Goal: Task Accomplishment & Management: Manage account settings

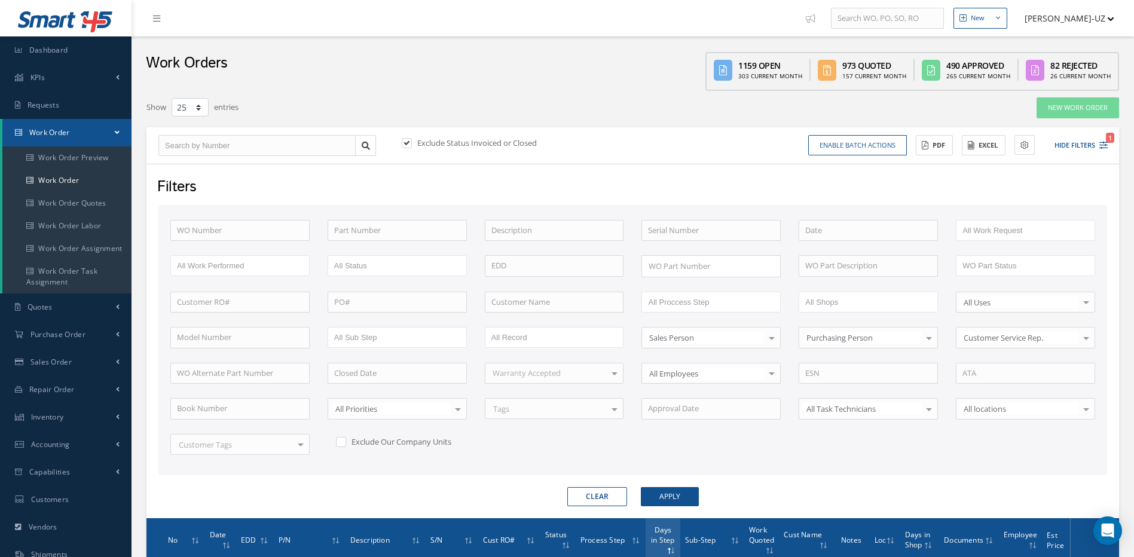
select select "25"
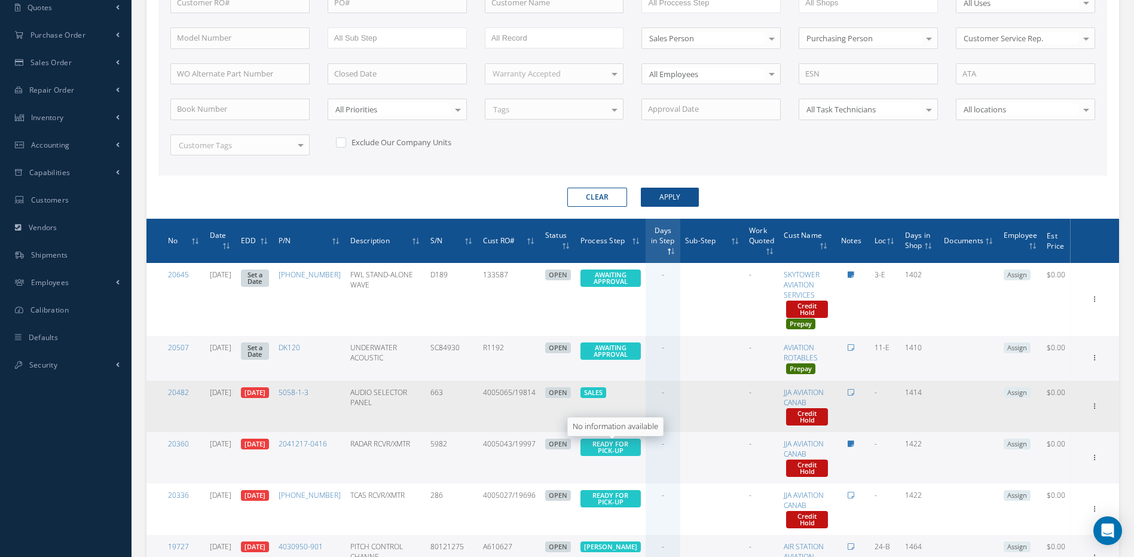
scroll to position [301, 0]
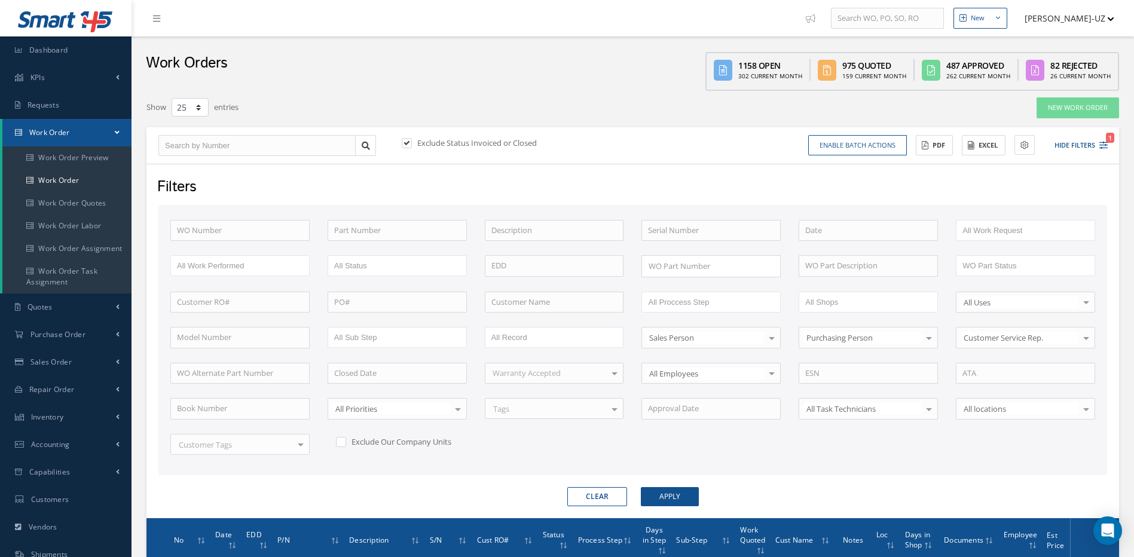
select select "25"
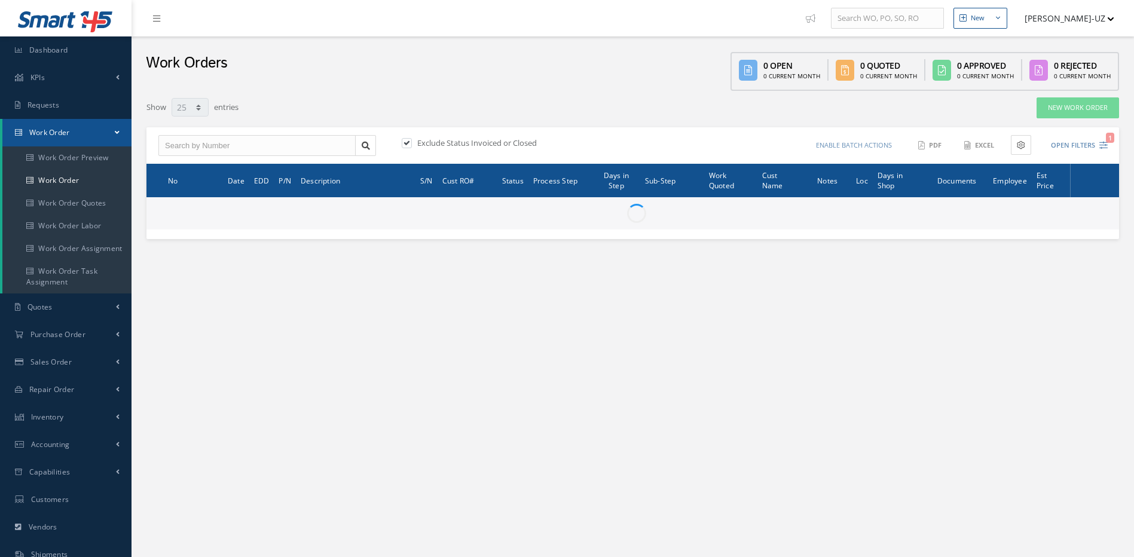
select select "25"
type input "All Work Request"
type input "All Work Performed"
type input "All Status"
type input "WO Part Status"
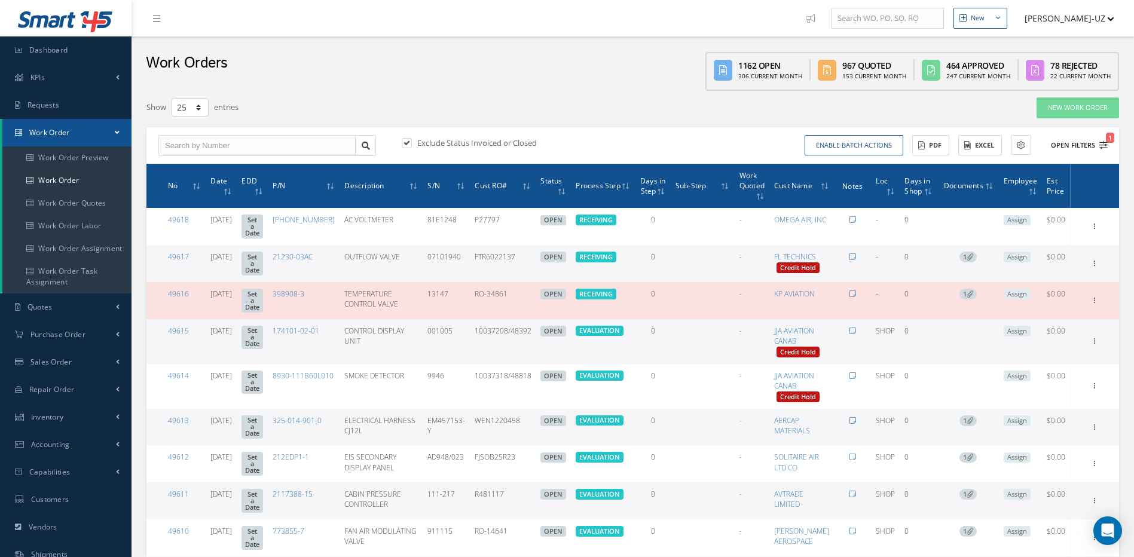
click at [1103, 147] on icon "1" at bounding box center [1103, 145] width 8 height 8
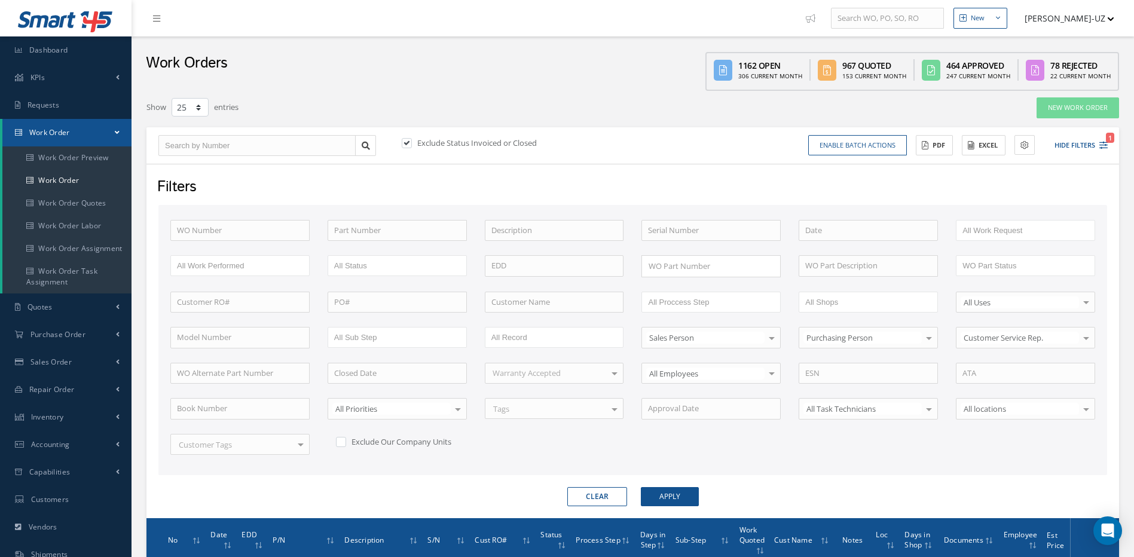
click at [604, 110] on div "Show 10 25 50 100 entries" at bounding box center [426, 108] width 578 height 22
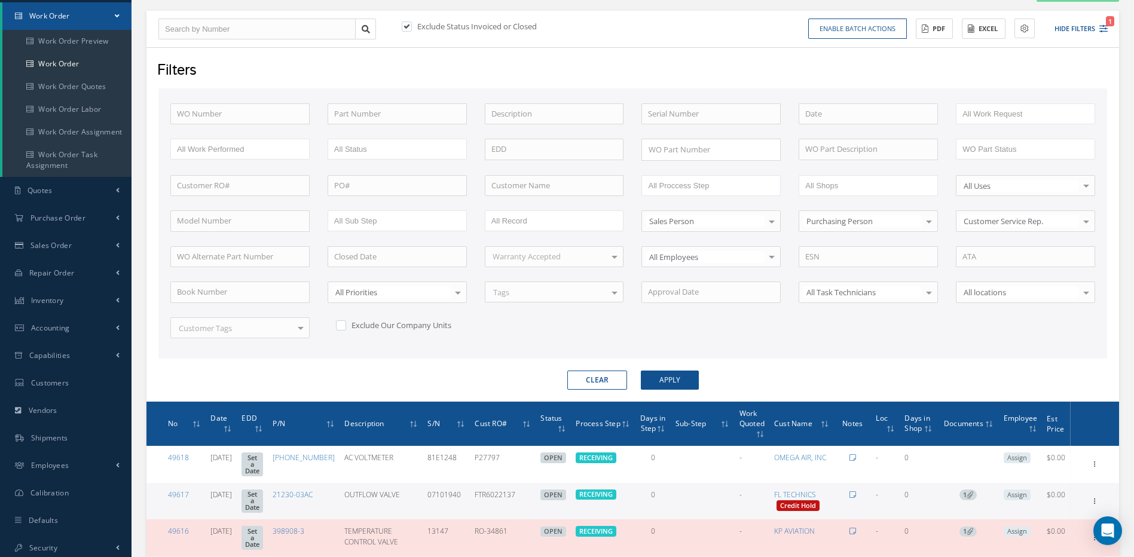
scroll to position [120, 0]
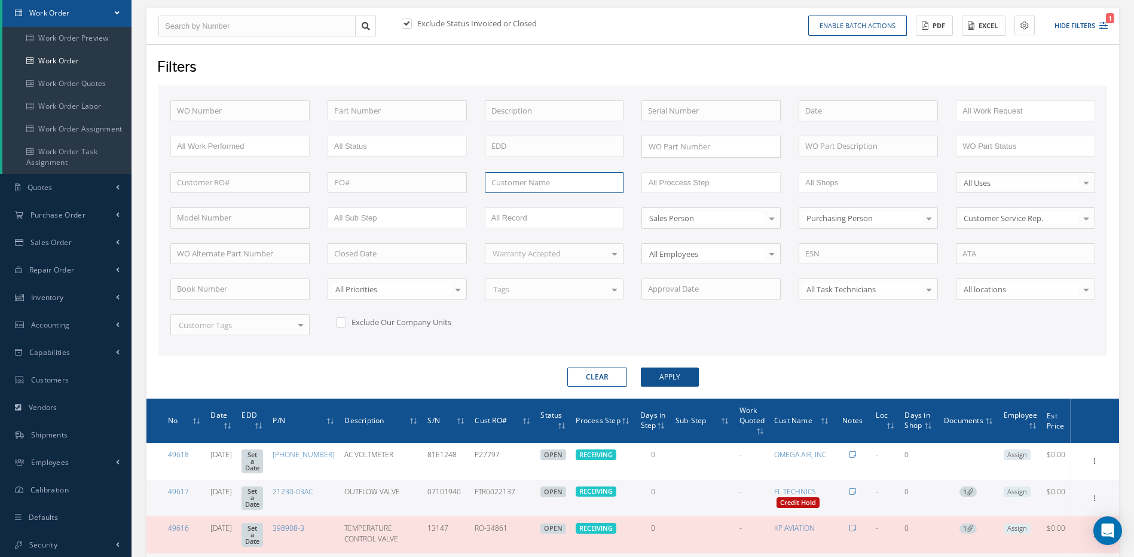
click at [565, 179] on input "text" at bounding box center [554, 183] width 139 height 22
click at [528, 197] on div "UNITED PARCEL SERVICE CO." at bounding box center [554, 204] width 138 height 22
type input "UNITED PARCEL SERVICE CO."
click at [672, 374] on button "Apply" at bounding box center [670, 377] width 58 height 19
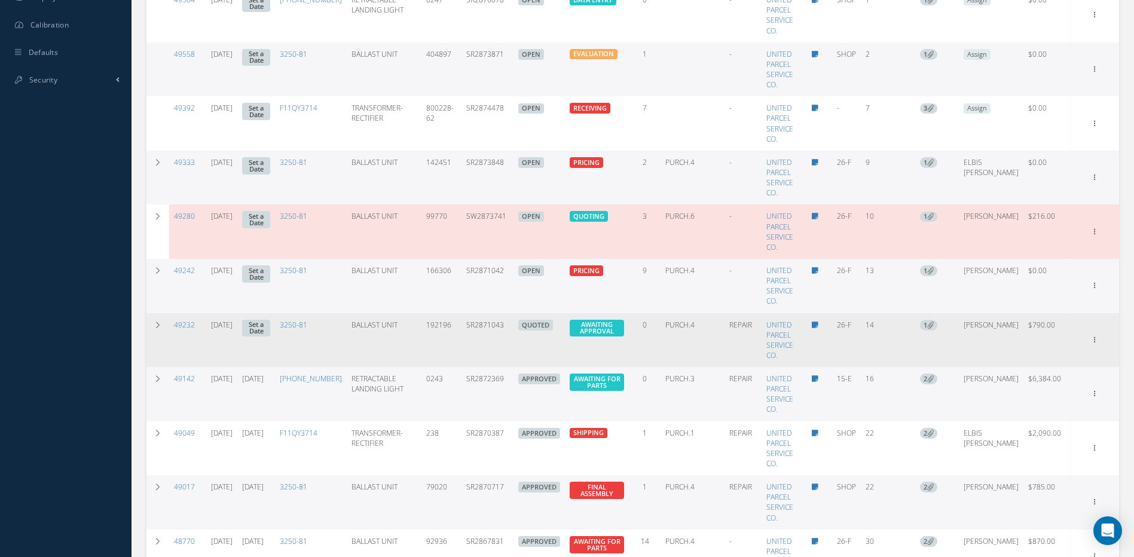
scroll to position [598, 0]
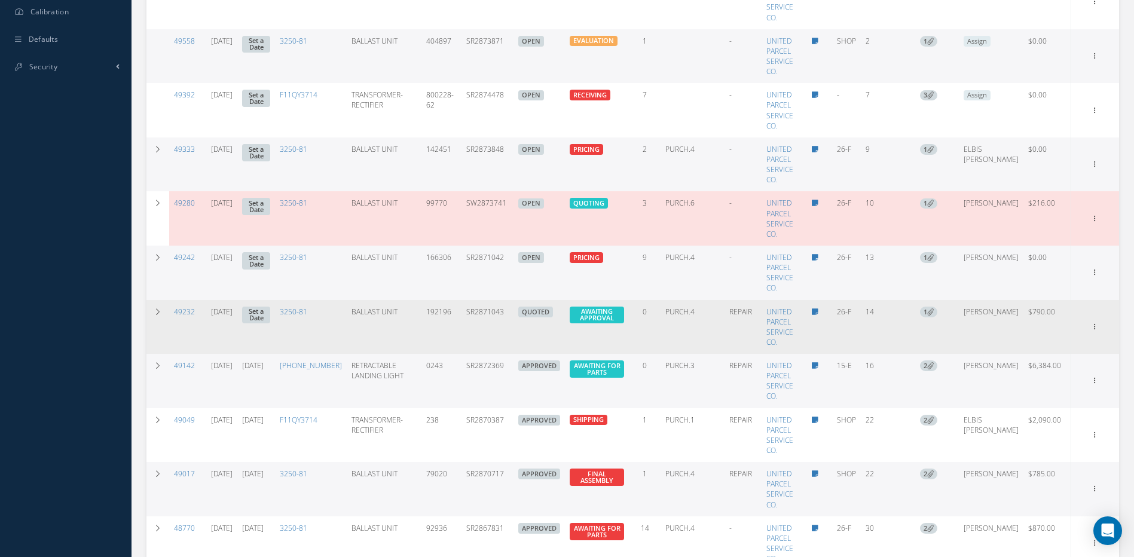
drag, startPoint x: 522, startPoint y: 309, endPoint x: 477, endPoint y: 306, distance: 44.9
click at [477, 306] on td "SR2871043" at bounding box center [487, 327] width 52 height 54
copy td "SR2871043"
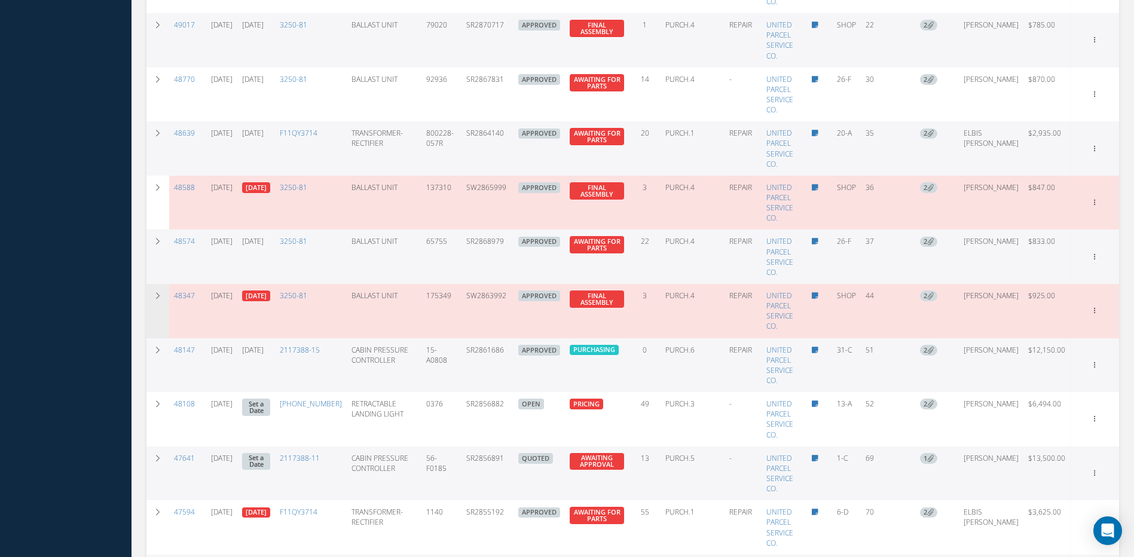
scroll to position [1076, 0]
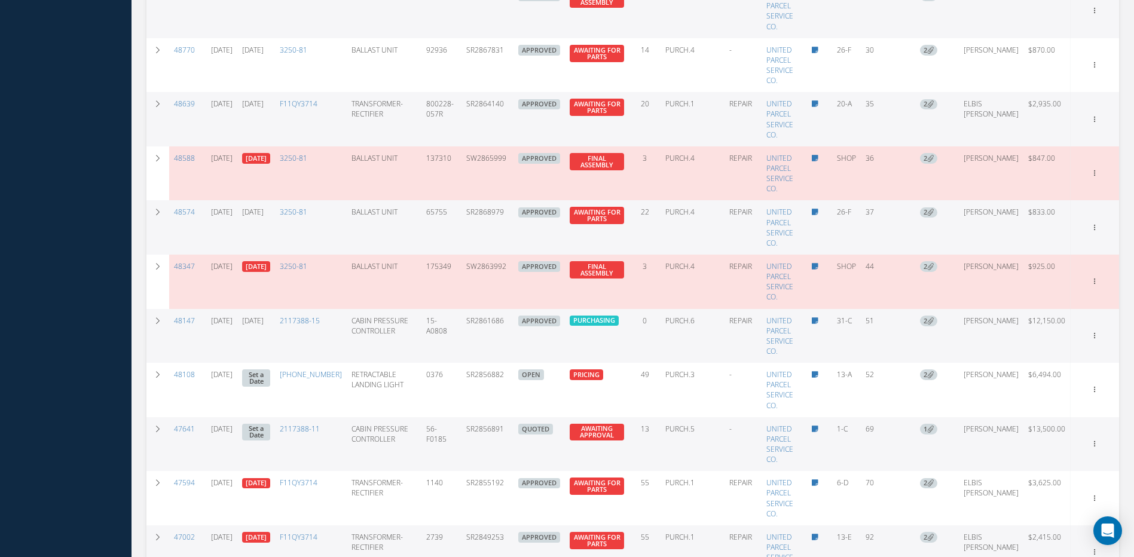
drag, startPoint x: 519, startPoint y: 421, endPoint x: 482, endPoint y: 423, distance: 37.7
click at [482, 423] on td "SR2856891" at bounding box center [487, 444] width 52 height 54
copy td "SR2856891"
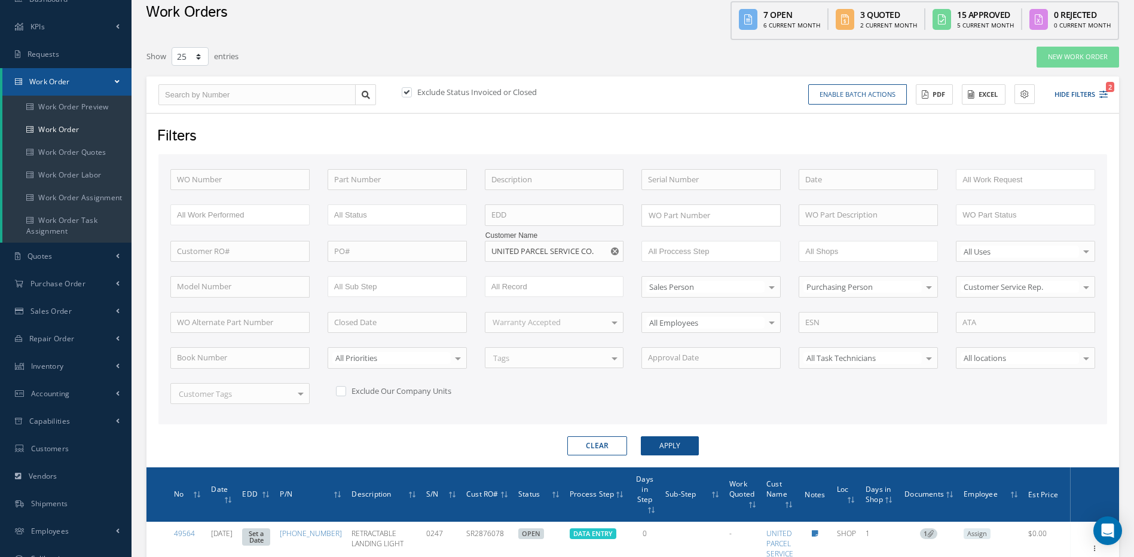
scroll to position [0, 0]
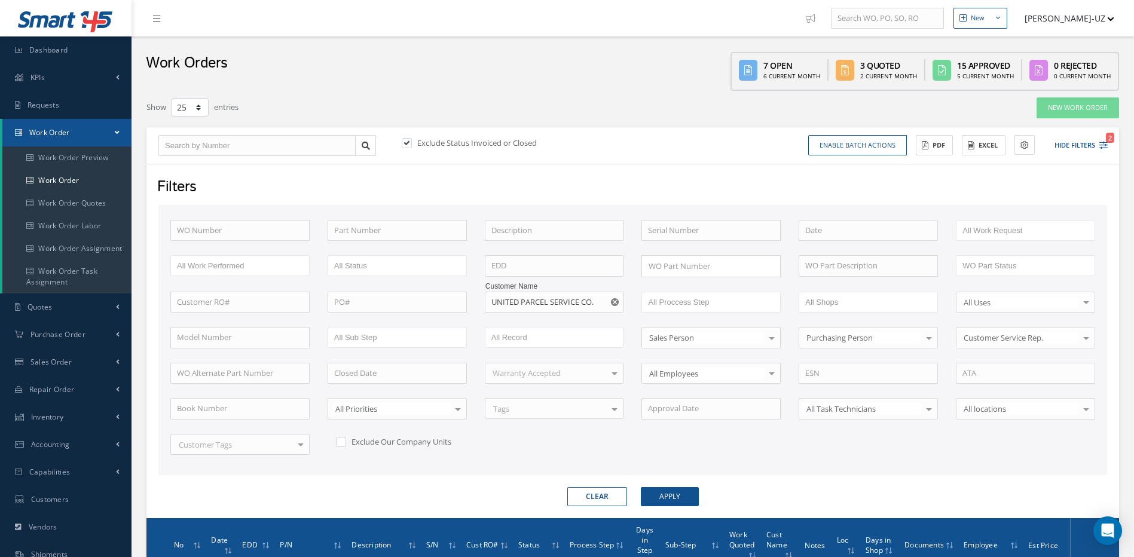
click at [615, 304] on use "Reset" at bounding box center [615, 302] width 8 height 8
click at [615, 304] on input "text" at bounding box center [554, 303] width 139 height 22
click at [582, 300] on input "text" at bounding box center [554, 303] width 139 height 22
click at [527, 320] on span "QANTAS AIRWAYS LIMITED" at bounding box center [539, 322] width 96 height 11
type input "QANTAS AIRWAYS LIMITED"
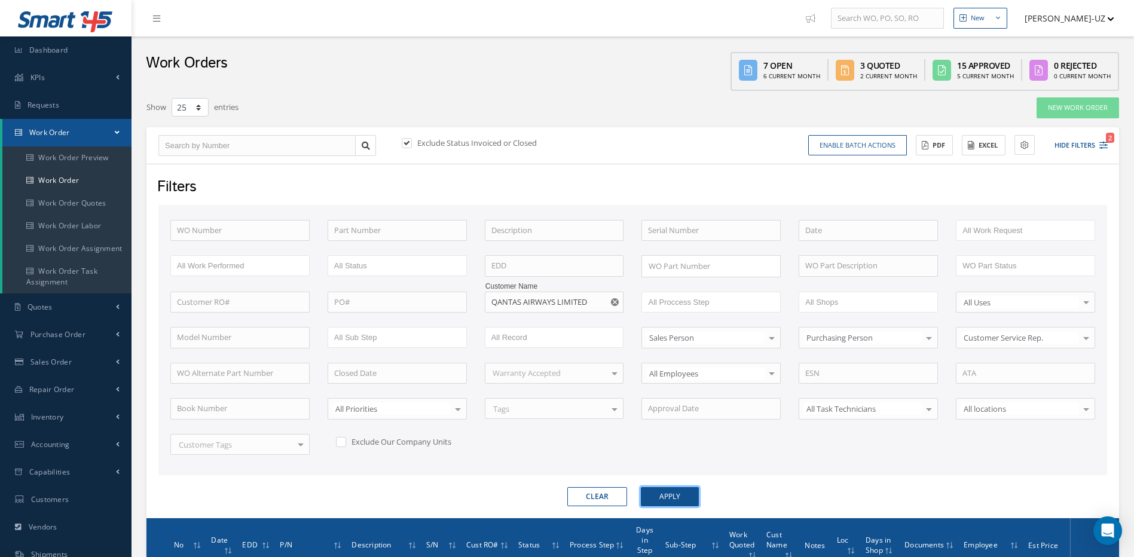
click at [674, 499] on button "Apply" at bounding box center [670, 496] width 58 height 19
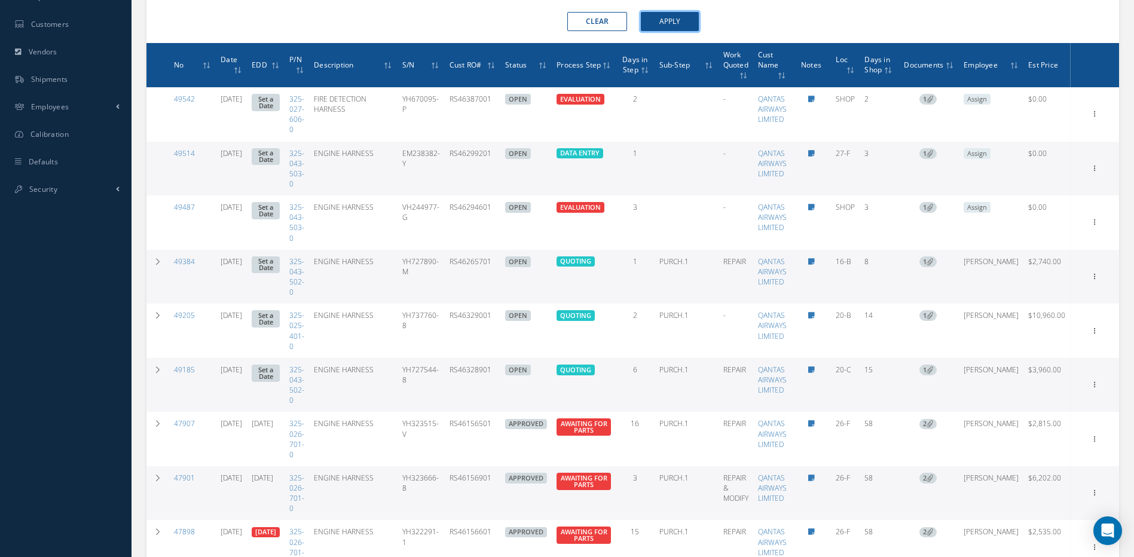
scroll to position [480, 0]
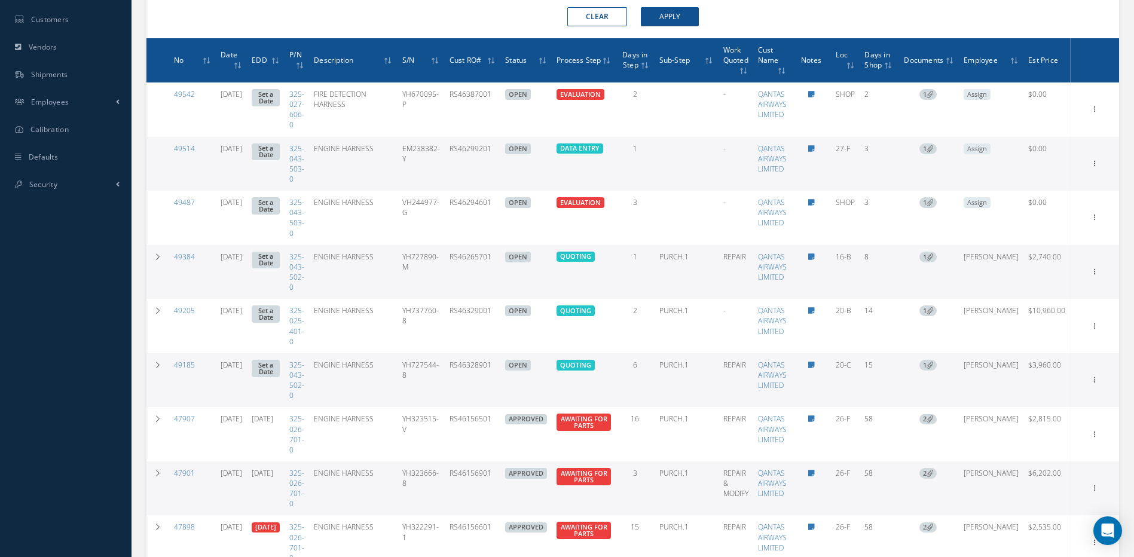
drag, startPoint x: 522, startPoint y: 369, endPoint x: 463, endPoint y: 375, distance: 59.5
click at [463, 375] on tr "49185 09/03/2025 Set a Date 325-043-502-0 ENGINE HARNESS YH727544-8 RS46328901 …" at bounding box center [632, 380] width 973 height 54
copy tr "RS46328901"
click at [1095, 274] on icon at bounding box center [1095, 271] width 12 height 10
click at [1045, 299] on link "Edit" at bounding box center [1040, 296] width 94 height 16
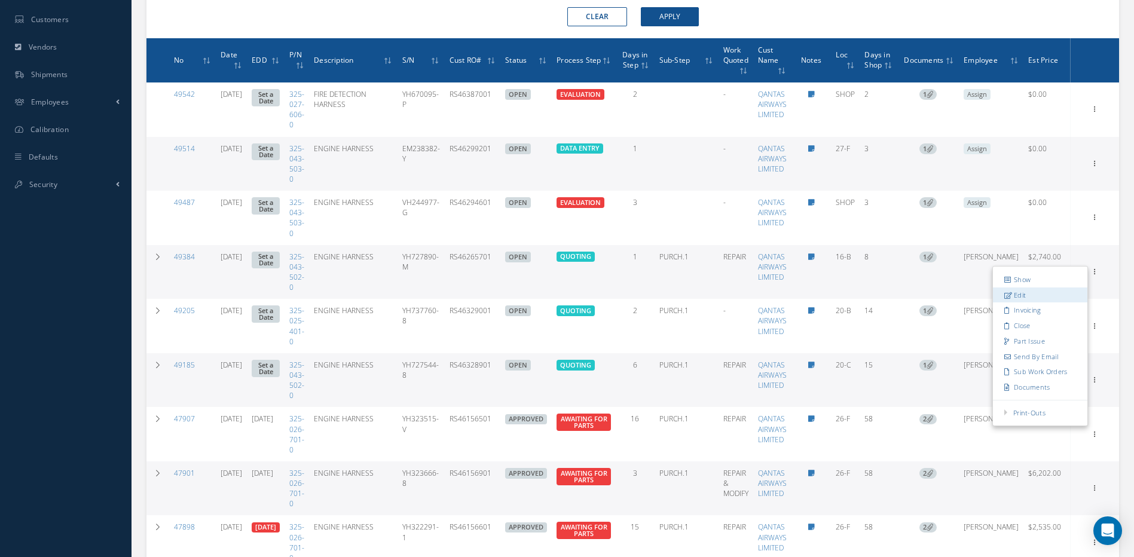
scroll to position [436, 0]
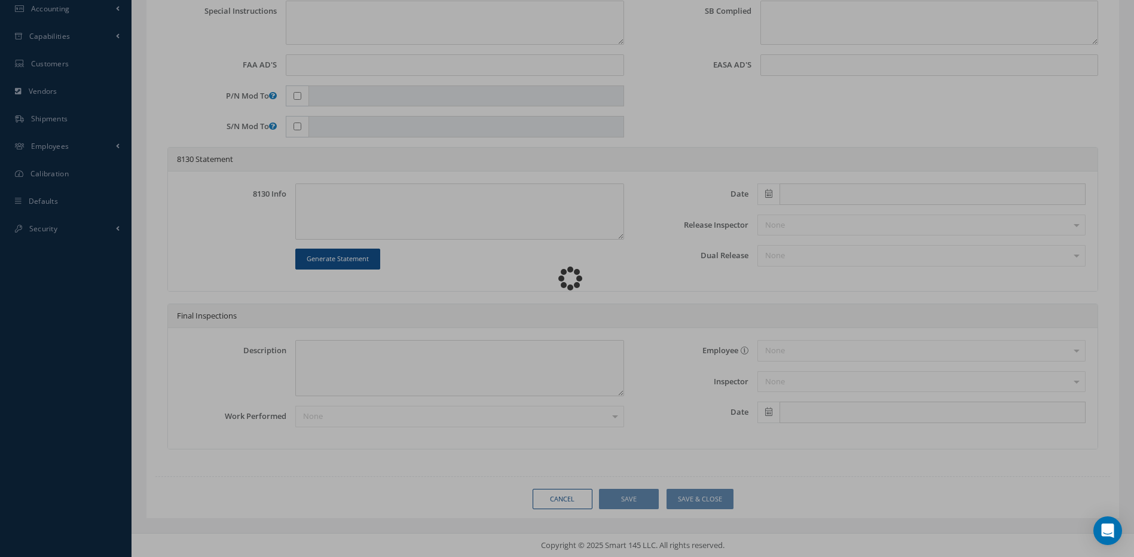
type input "325-043-502-0"
type input "J10"
type input "16-B"
type input "09/10/2025"
type input "ENGINE HARNESS"
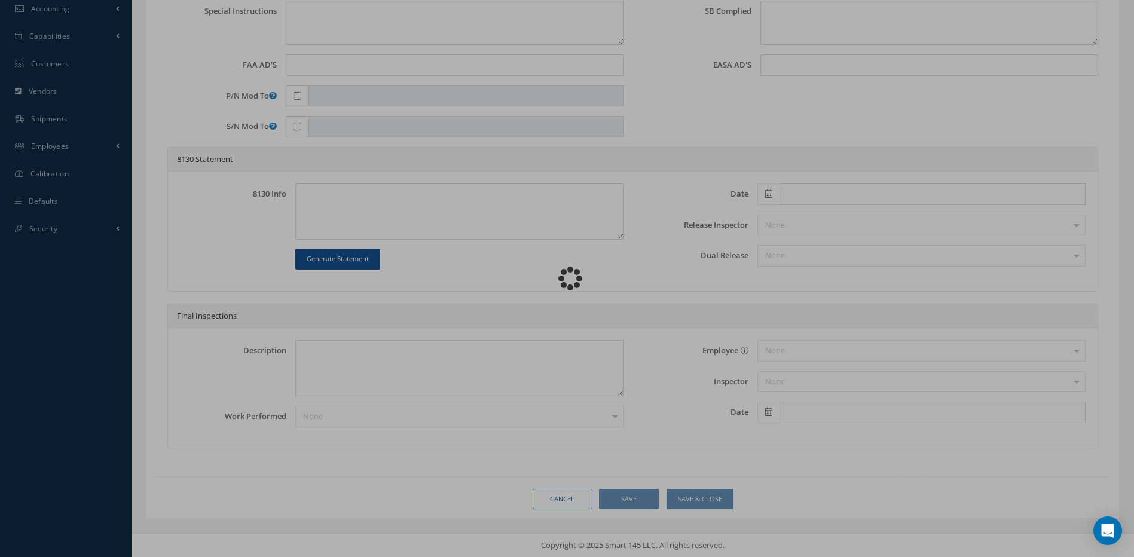
type input "RS46265701"
type input "YH727890-M"
type textarea "DURING EEC RECENT FAULTS CHECK- ENG 2 ECONOMIC MSG 77-20872 DISPLAYED. UNIT REC…"
type textarea "PLEASE SEE R.O. FOR DETAILS"
type textarea "NO VISUAL DAMAGE"
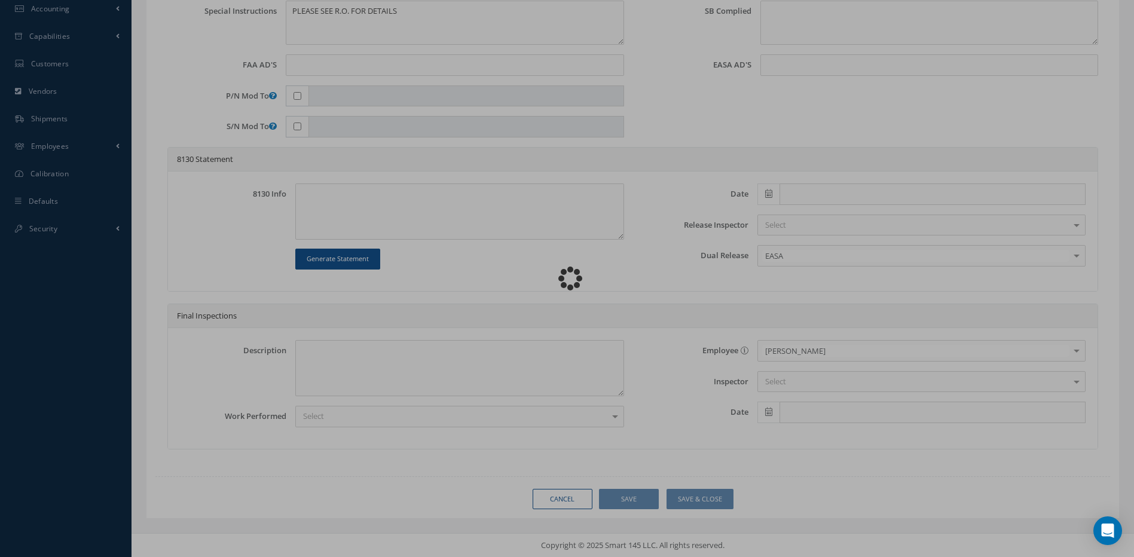
scroll to position [0, 0]
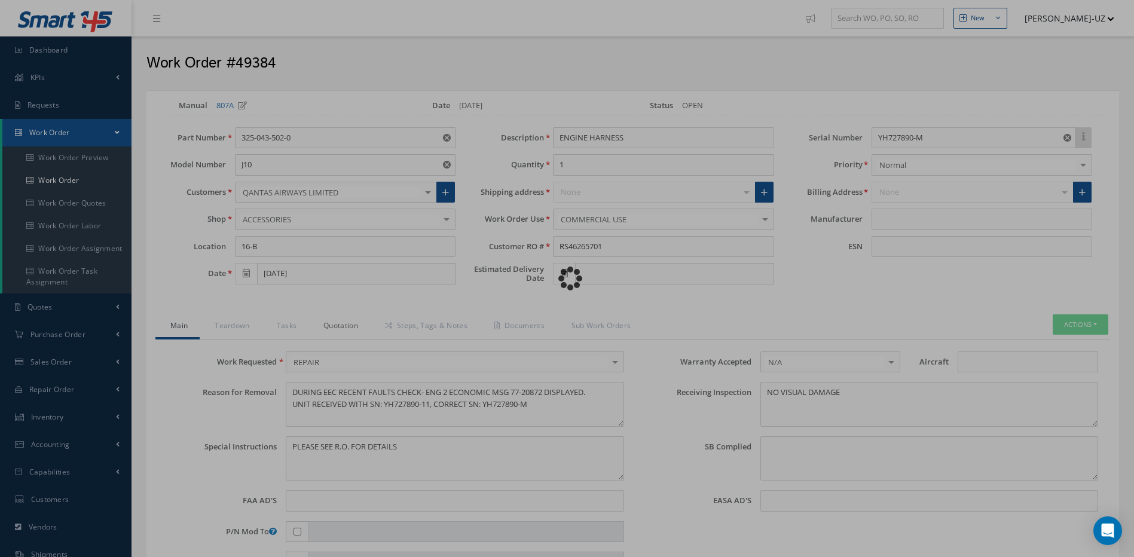
type input "SAFRAN"
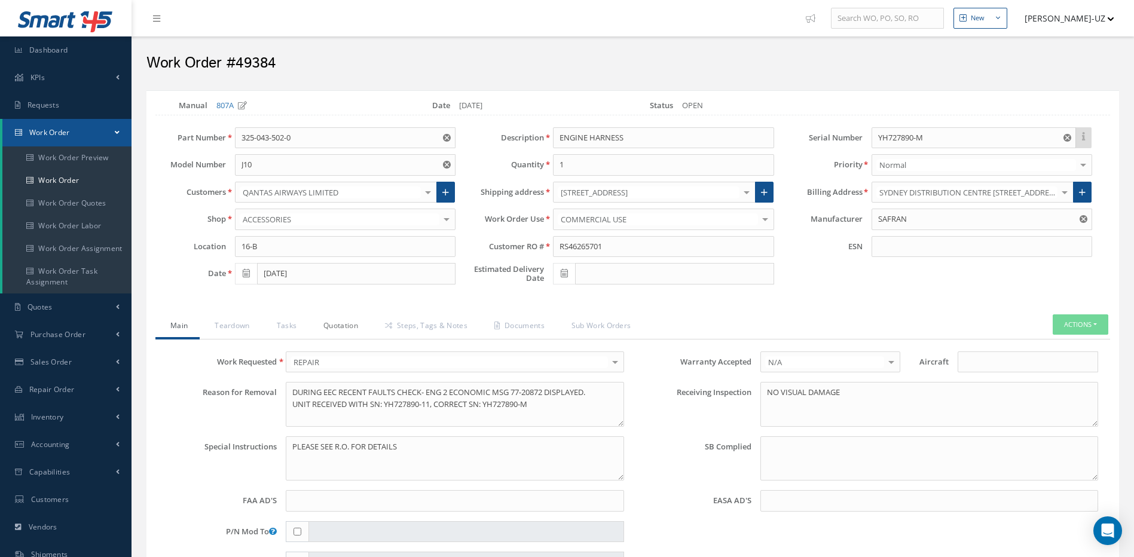
click at [336, 328] on link "Quotation" at bounding box center [339, 326] width 62 height 25
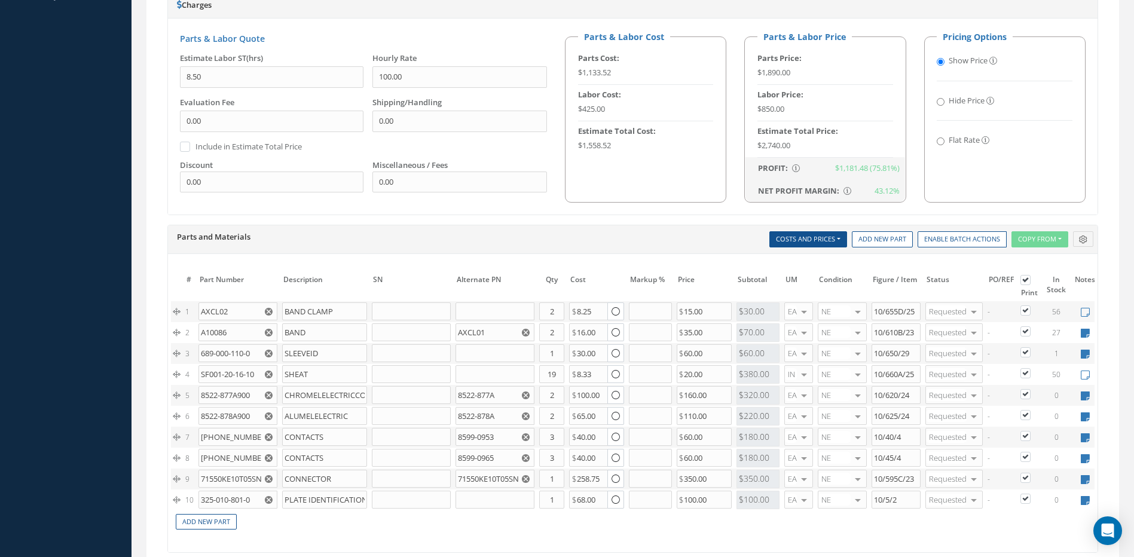
scroll to position [899, 0]
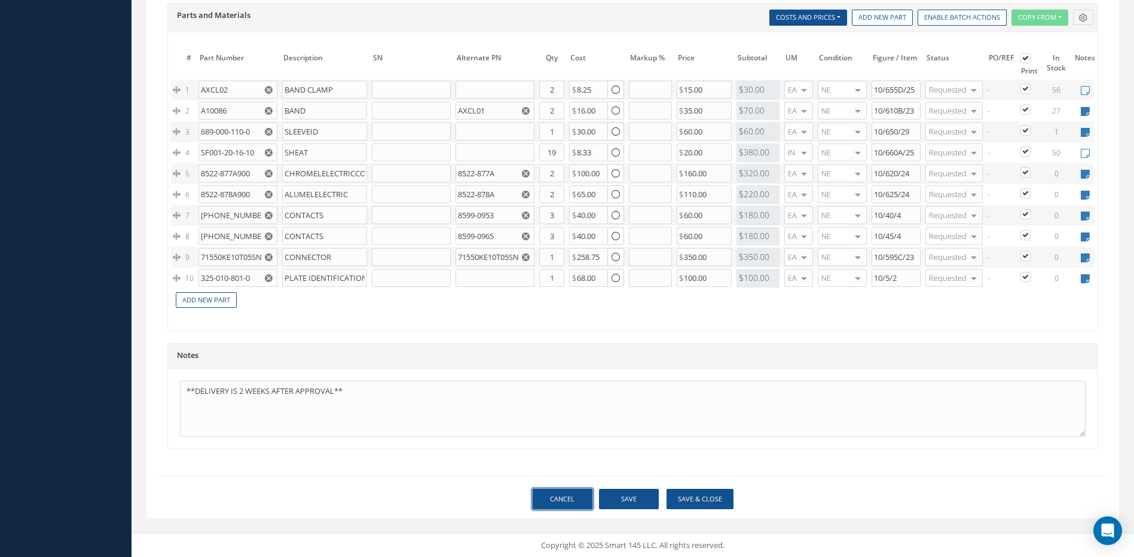
click at [552, 496] on link "Cancel" at bounding box center [563, 499] width 60 height 21
select select "25"
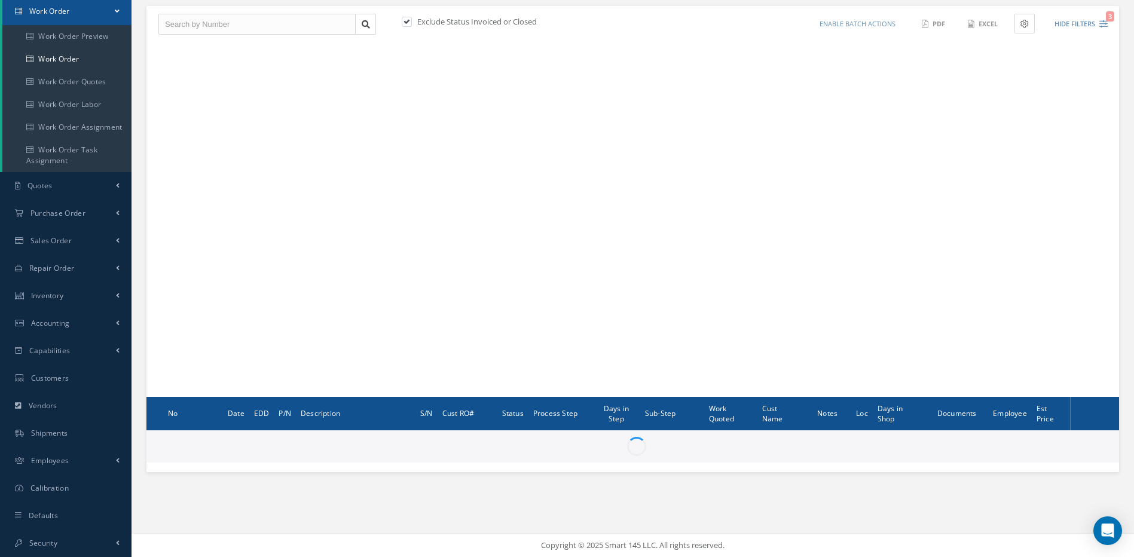
scroll to position [121, 0]
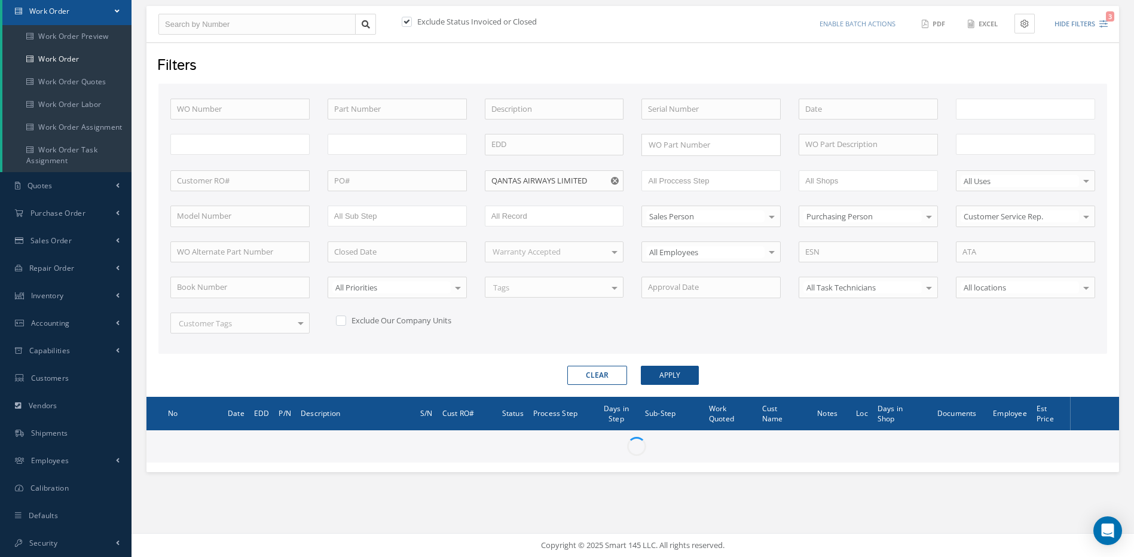
type input "All Work Request"
type input "All Work Performed"
type input "All Status"
type input "WO Part Status"
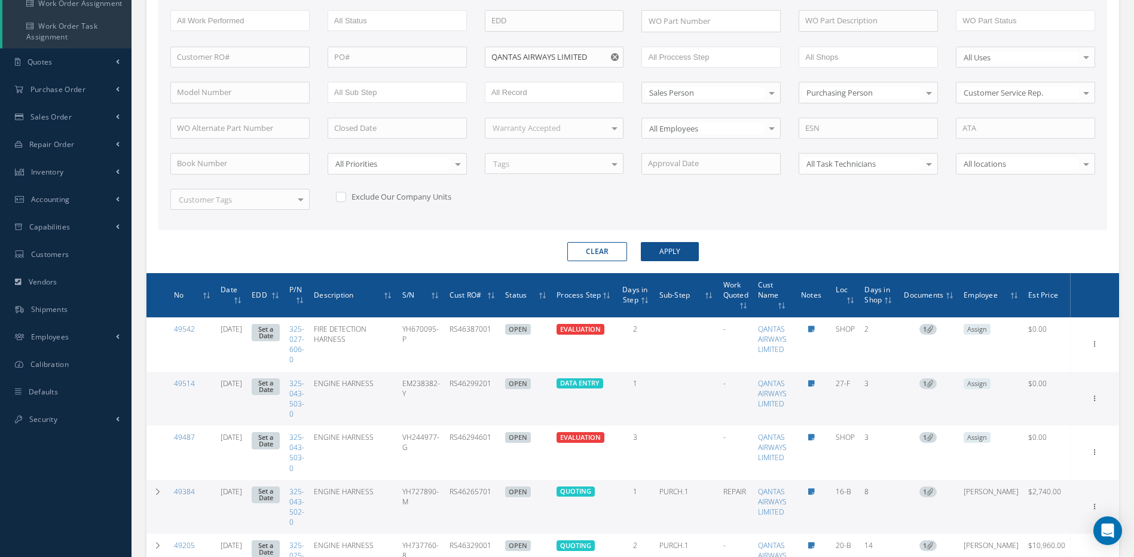
scroll to position [241, 0]
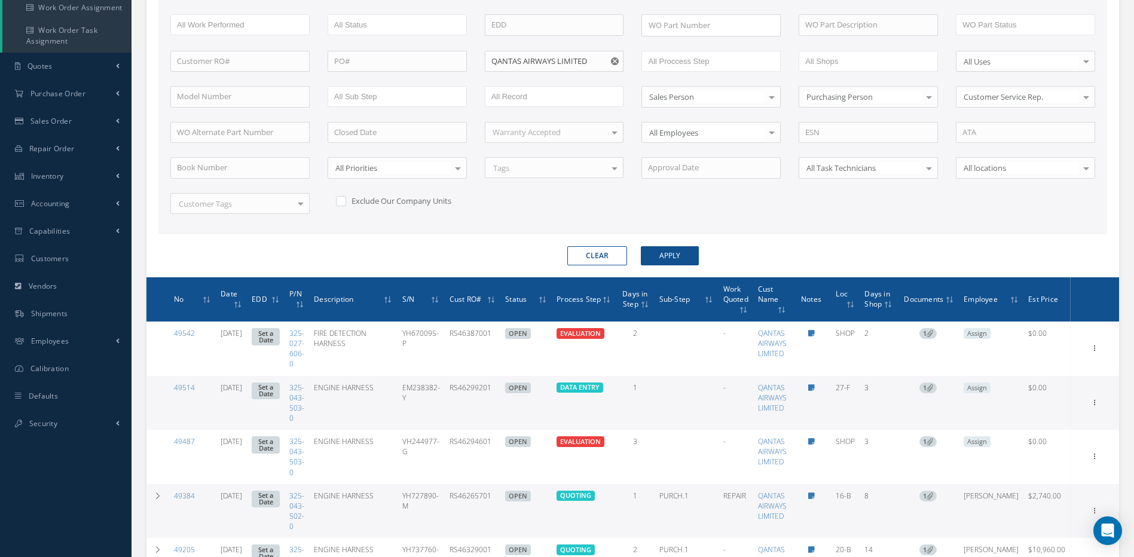
click at [613, 62] on use "Reset" at bounding box center [615, 61] width 8 height 8
click at [611, 62] on input "text" at bounding box center [554, 62] width 139 height 22
drag, startPoint x: 554, startPoint y: 85, endPoint x: 556, endPoint y: 94, distance: 9.1
click at [554, 87] on span "UNITED PARCEL SERVICE CO." at bounding box center [542, 82] width 102 height 11
type input "UNITED PARCEL SERVICE CO."
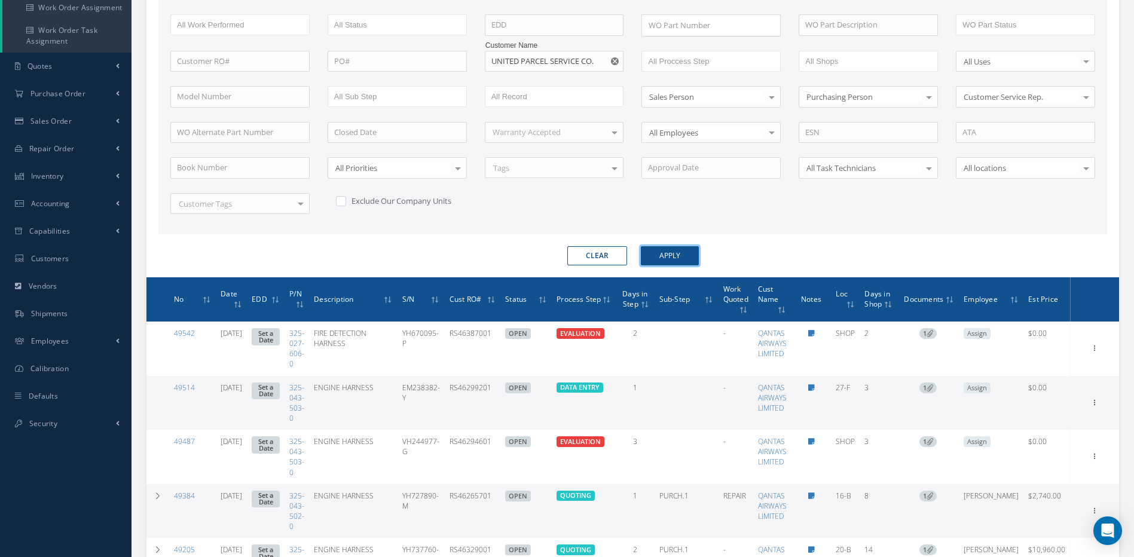
click at [674, 253] on button "Apply" at bounding box center [670, 255] width 58 height 19
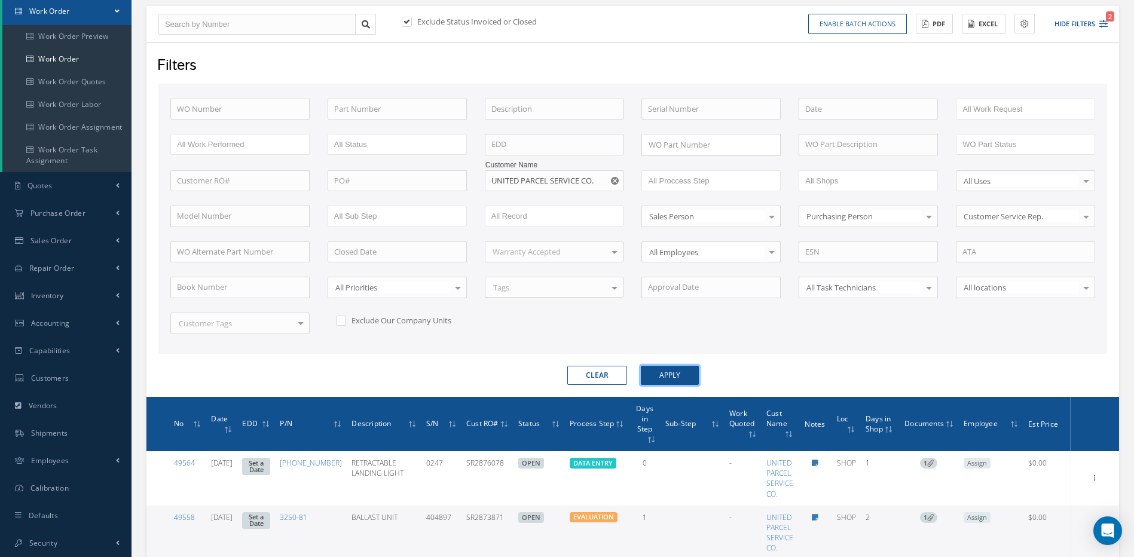
scroll to position [241, 0]
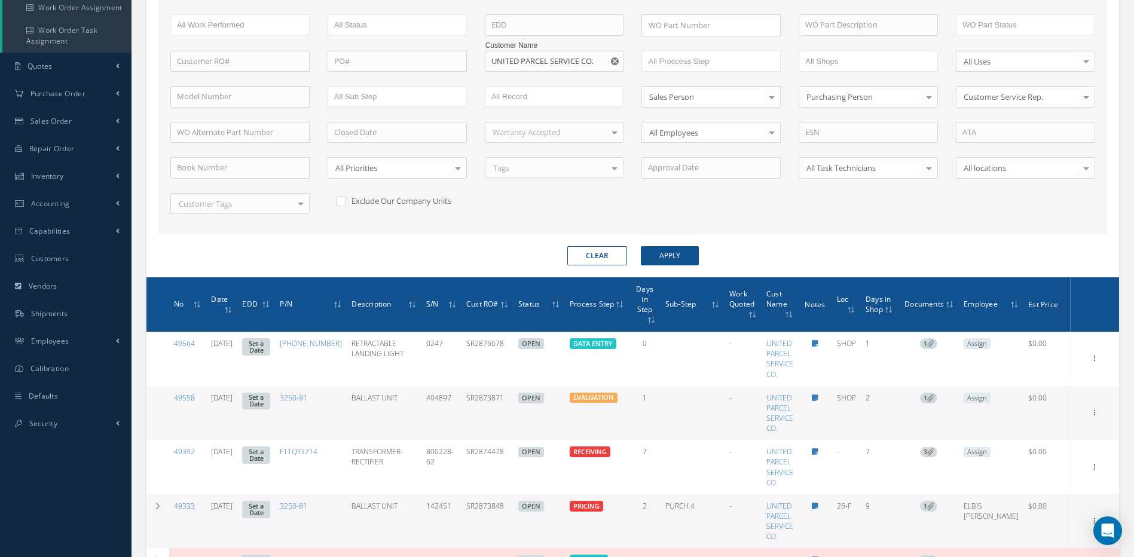
click at [566, 215] on div "WO Number Part Number Description Serial Number - BENCH CHECK CALIBRATION INSPE…" at bounding box center [632, 103] width 943 height 249
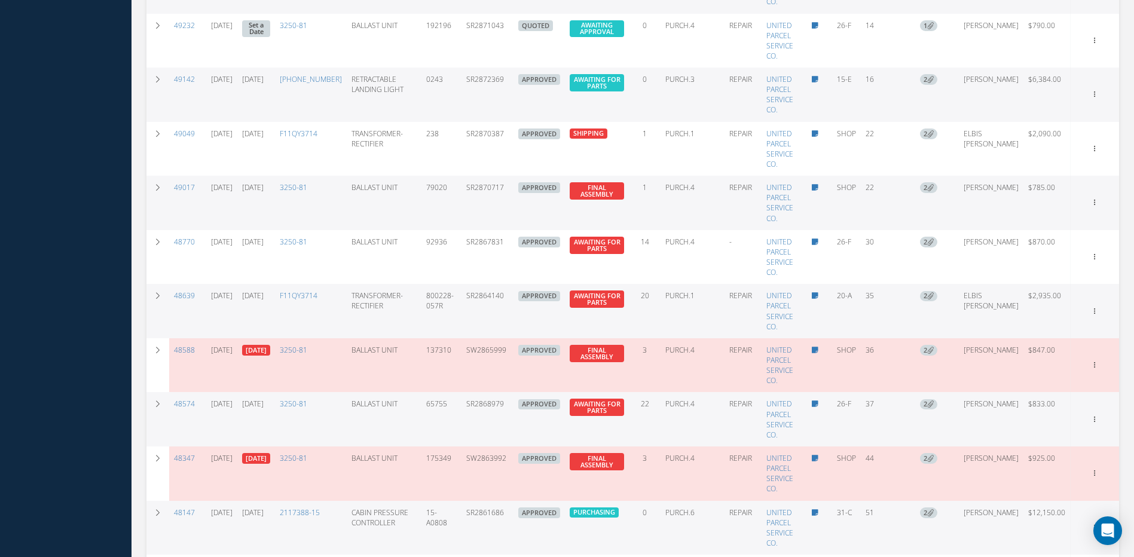
scroll to position [958, 0]
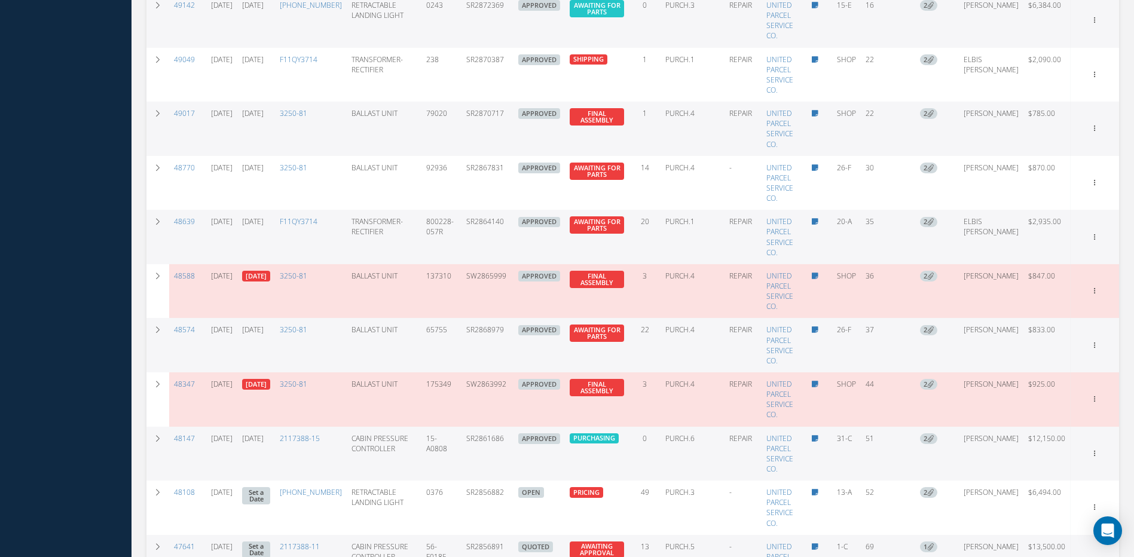
drag, startPoint x: 533, startPoint y: 430, endPoint x: 478, endPoint y: 431, distance: 54.4
click at [478, 431] on tr "48147 07/29/2025 10/02/2025 2117388-15 CABIN PRESSURE CONTROLLER 15-A0808 SR286…" at bounding box center [632, 454] width 973 height 54
copy td "SR2861686"
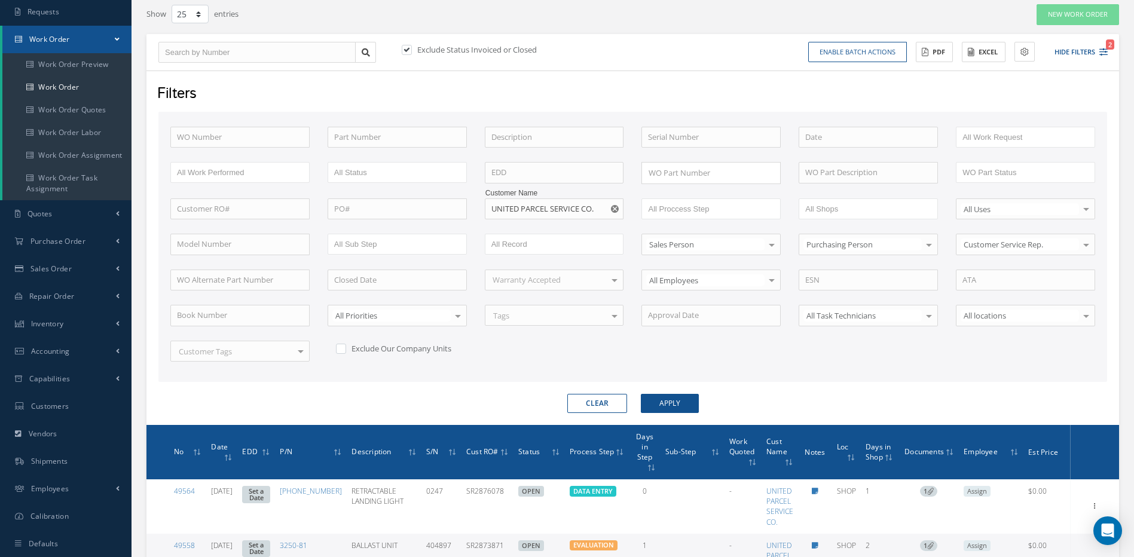
scroll to position [62, 0]
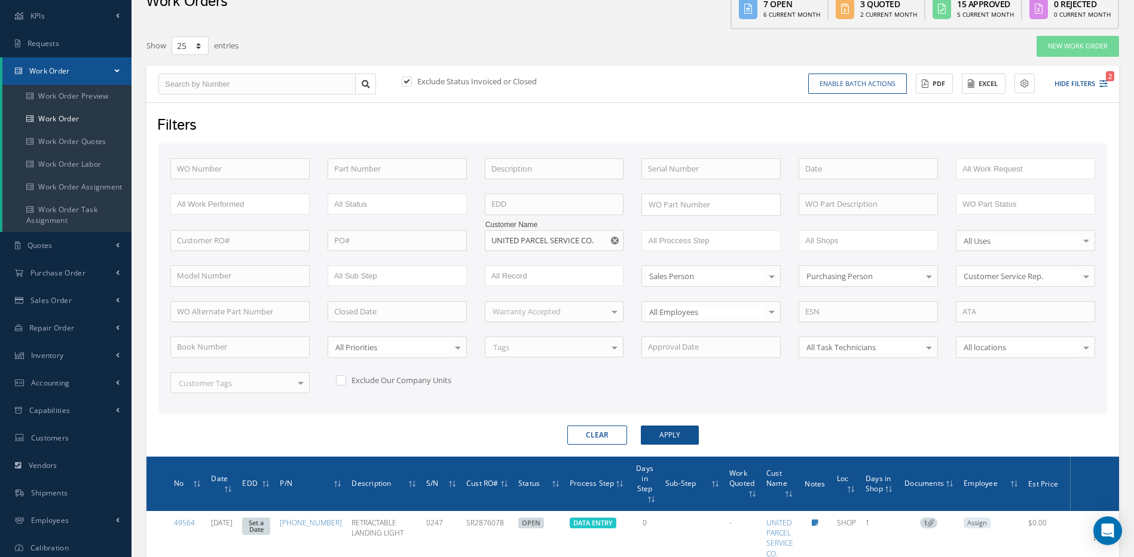
click at [616, 237] on icon "Reset" at bounding box center [615, 241] width 8 height 8
click at [474, 412] on div "WO Number Part Number Description Serial Number - BENCH CHECK CALIBRATION INSPE…" at bounding box center [632, 278] width 949 height 270
